Goal: Transaction & Acquisition: Obtain resource

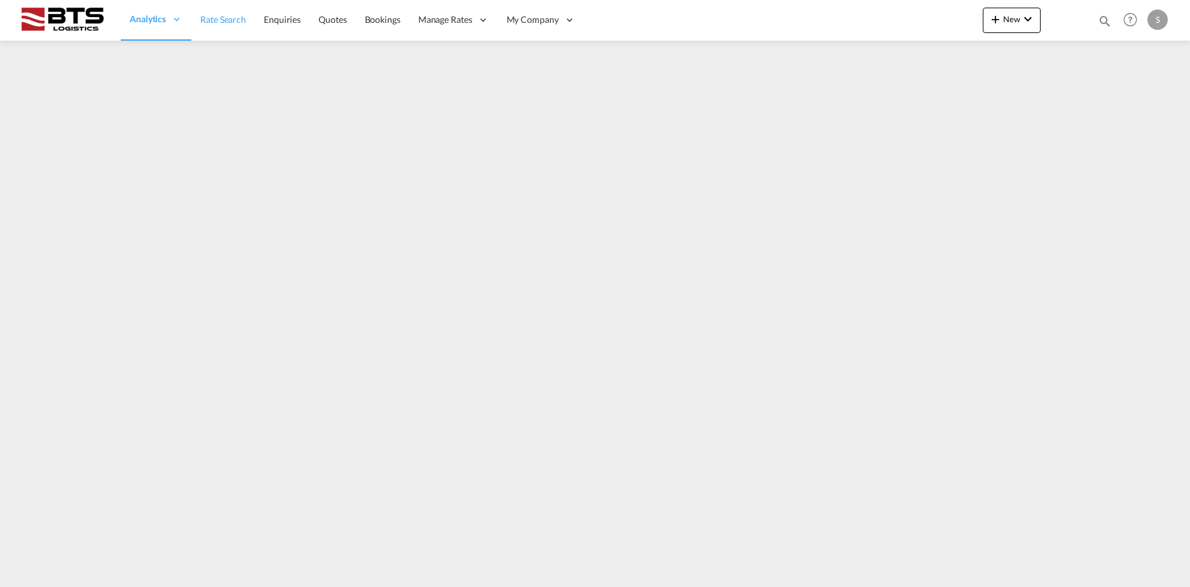
click at [217, 15] on span "Rate Search" at bounding box center [223, 19] width 46 height 11
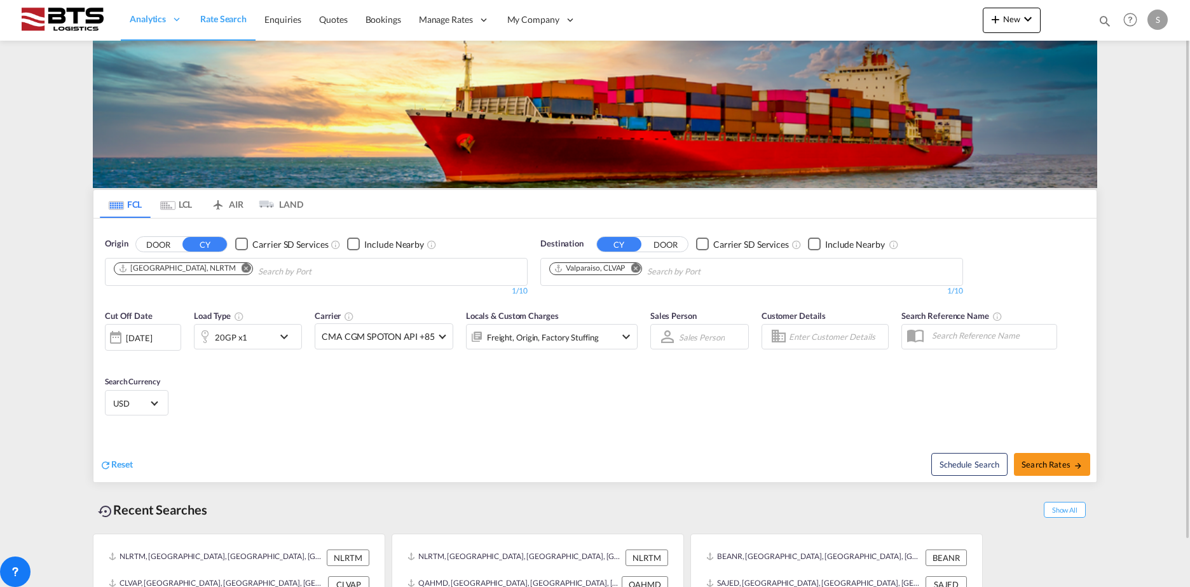
click at [635, 269] on md-icon "Remove" at bounding box center [635, 268] width 10 height 10
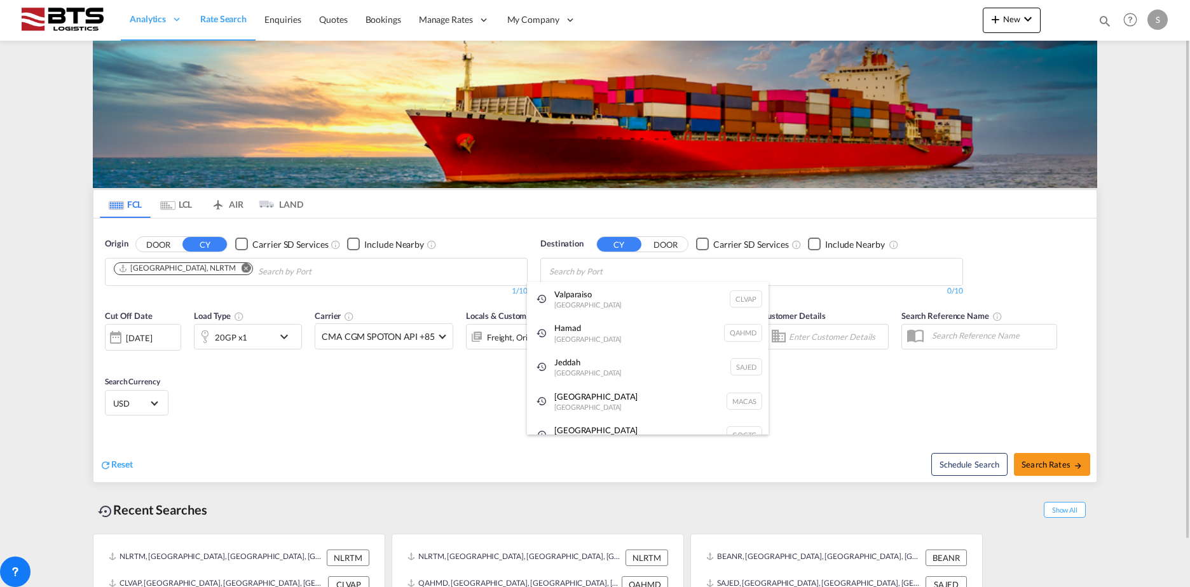
type input "k"
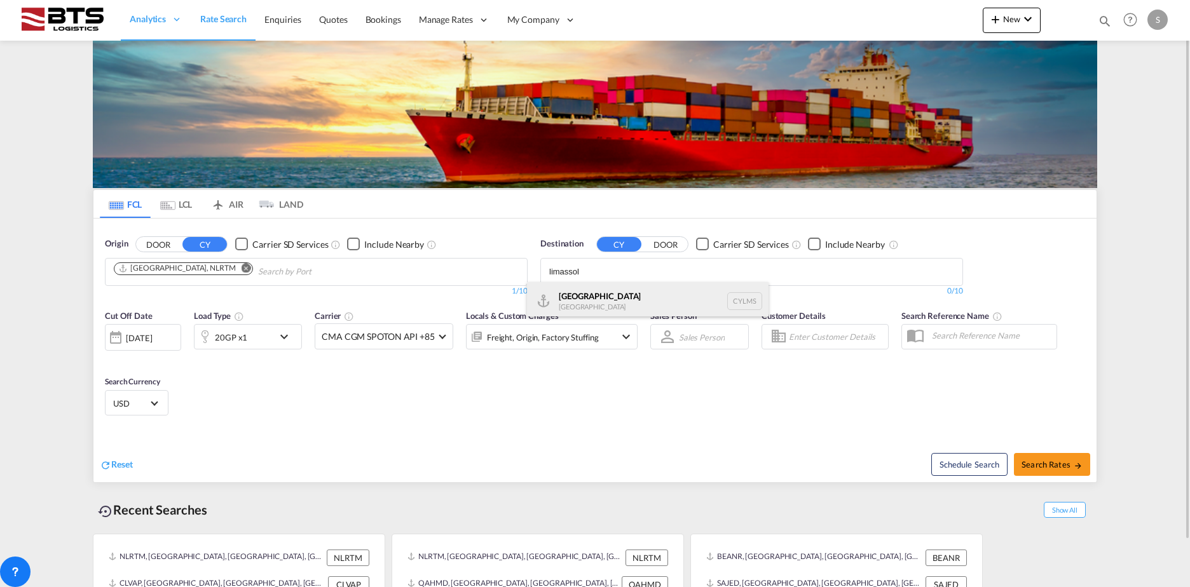
type input "limassol"
click at [592, 300] on div "[GEOGRAPHIC_DATA] [GEOGRAPHIC_DATA] CYLMS" at bounding box center [648, 301] width 242 height 38
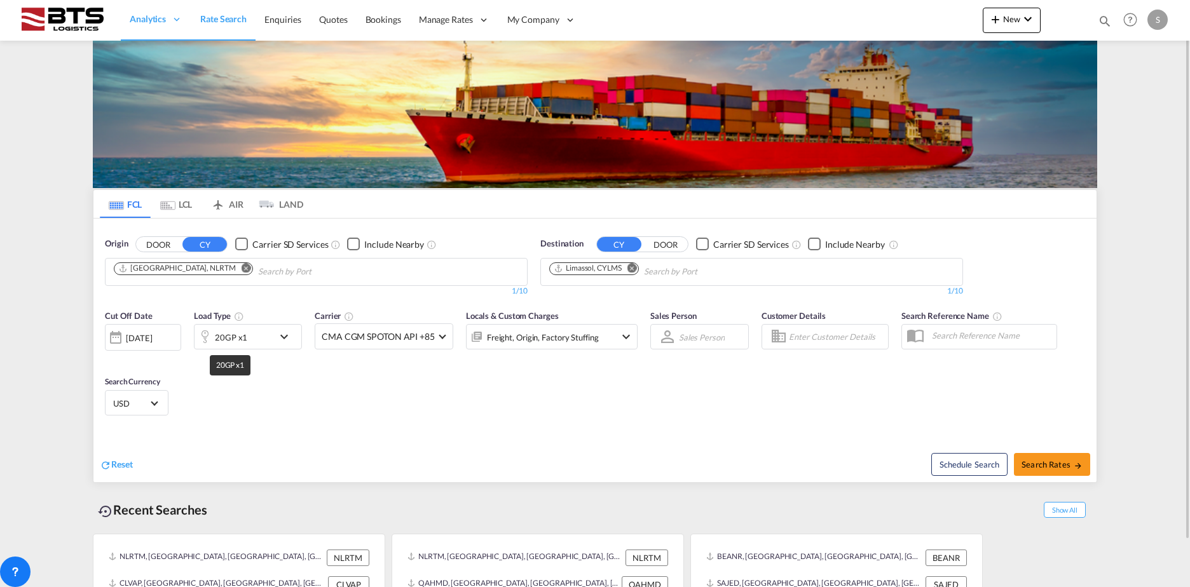
click at [245, 338] on div "20GP x1" at bounding box center [231, 338] width 32 height 18
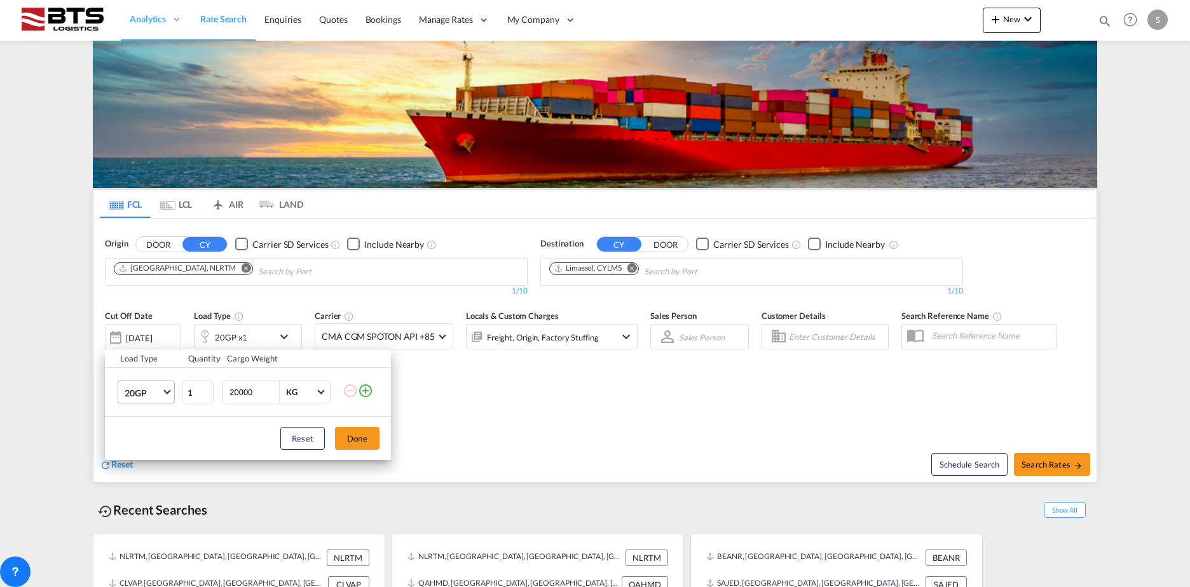
click at [143, 388] on span "20GP" at bounding box center [143, 393] width 37 height 13
click at [147, 446] on md-option "40HC" at bounding box center [157, 454] width 86 height 31
click at [372, 437] on button "Done" at bounding box center [357, 438] width 44 height 23
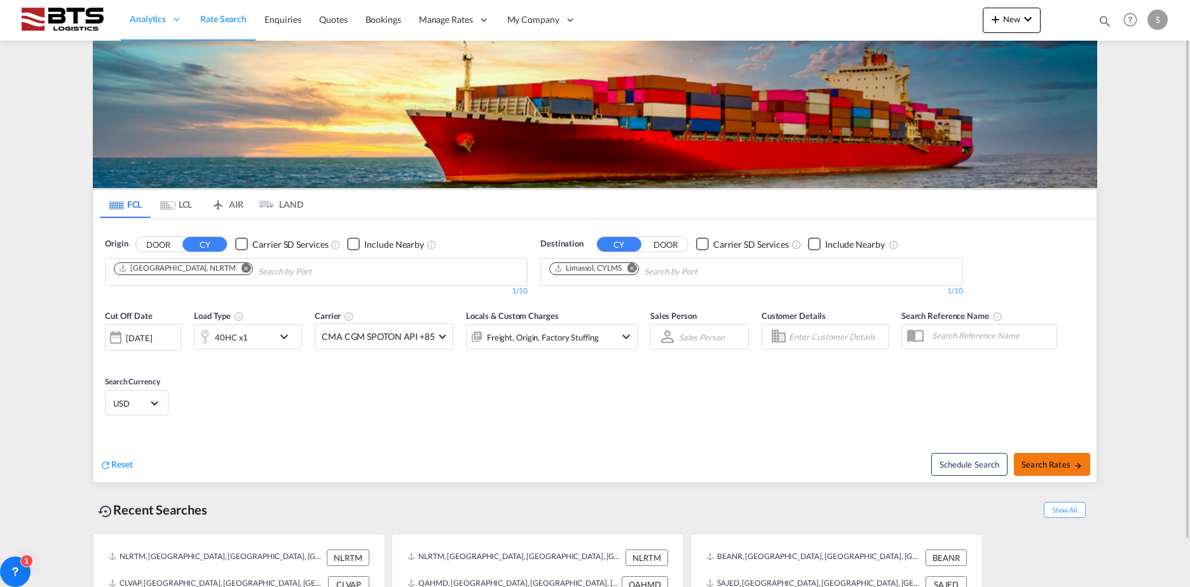
click at [1025, 463] on span "Search Rates" at bounding box center [1051, 465] width 61 height 10
type input "NLRTM to CYLMS / [DATE]"
